Goal: Information Seeking & Learning: Learn about a topic

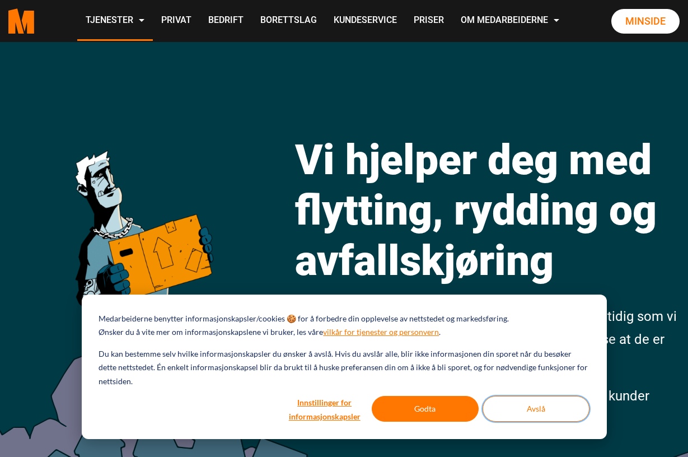
click at [522, 399] on button "Avslå" at bounding box center [535, 409] width 107 height 26
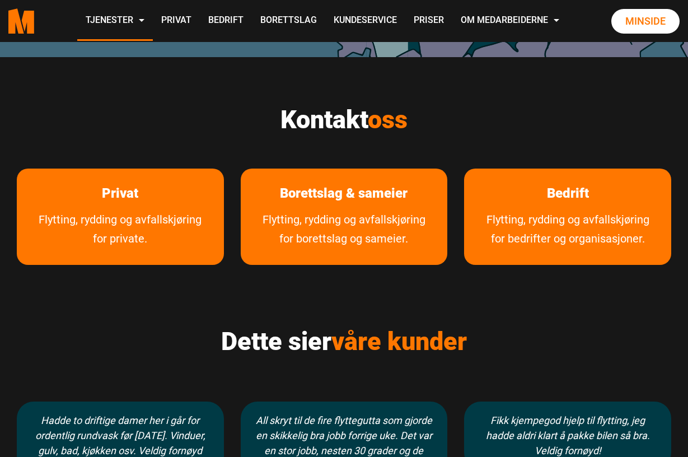
scroll to position [469, 0]
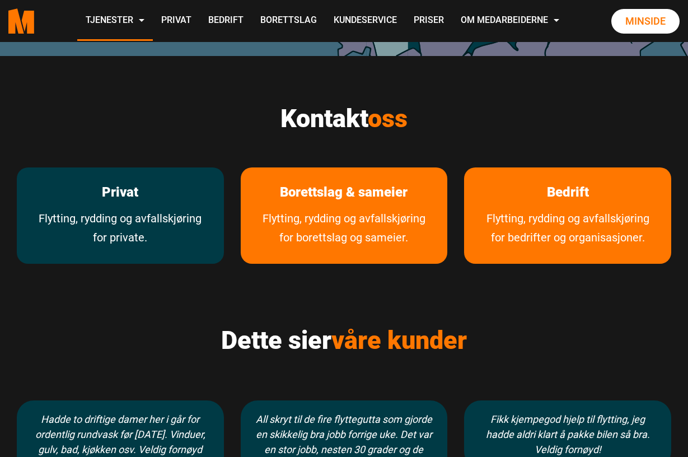
click at [175, 222] on link "Flytting, rydding og avfallskjøring for private." at bounding box center [120, 236] width 207 height 55
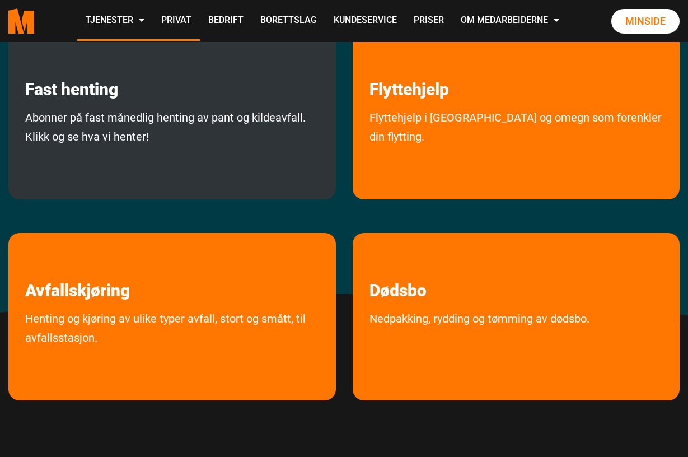
scroll to position [256, 0]
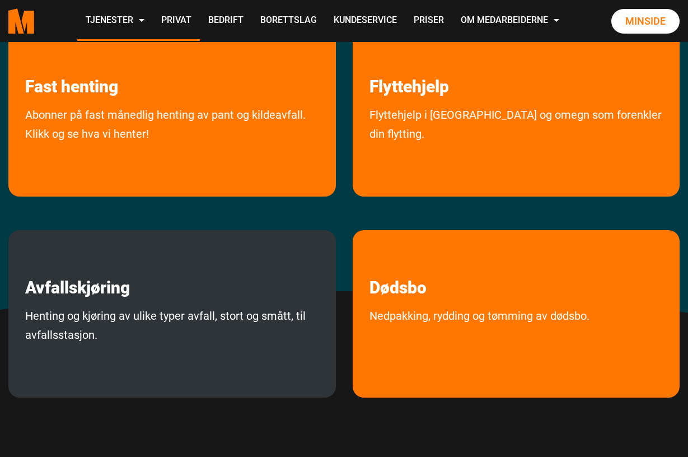
click at [192, 318] on link "Henting og kjøring av ulike typer avfall, stort og smått, til avfallsstasjon." at bounding box center [171, 349] width 327 height 86
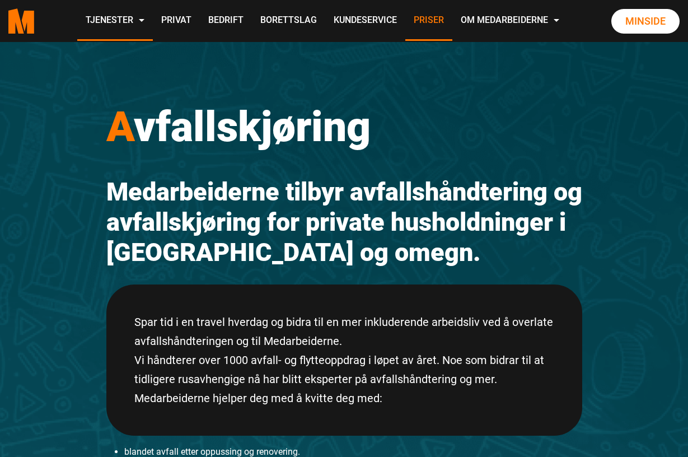
click at [452, 19] on link "Priser" at bounding box center [428, 21] width 47 height 40
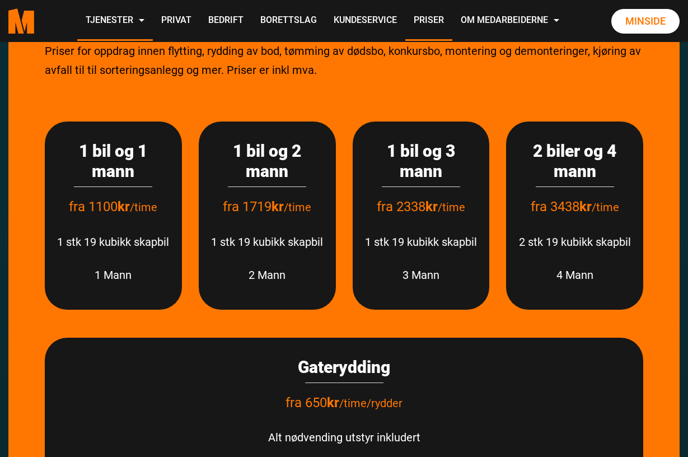
scroll to position [1357, 0]
